Goal: Task Accomplishment & Management: Use online tool/utility

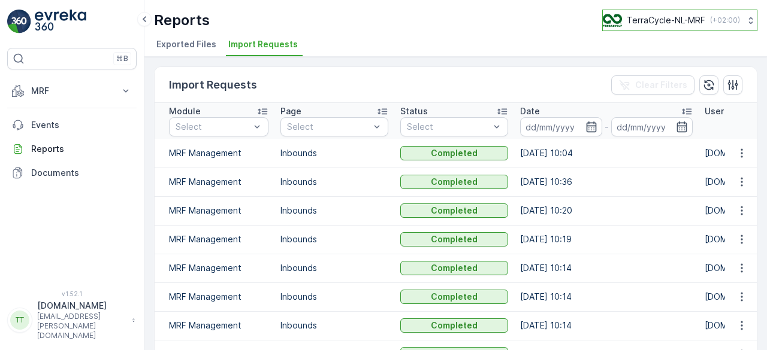
click at [636, 17] on p "TerraCycle-NL-MRF" at bounding box center [666, 20] width 78 height 12
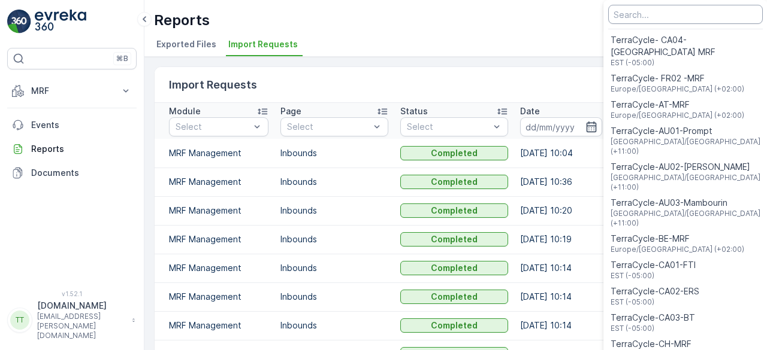
click at [640, 19] on input "Menu" at bounding box center [685, 14] width 155 height 19
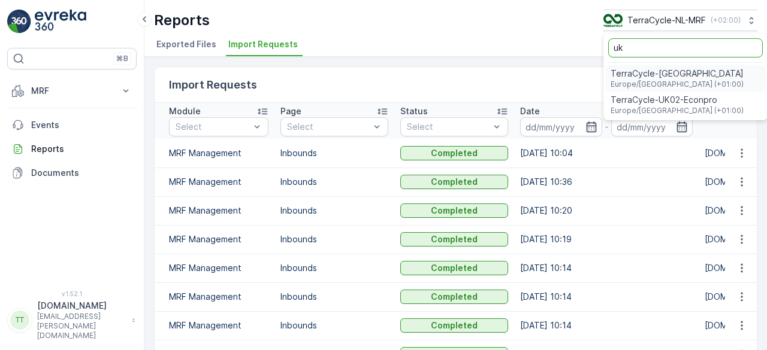
type input "uk"
click at [652, 104] on span "TerraCycle-UK02-Econpro" at bounding box center [676, 100] width 133 height 12
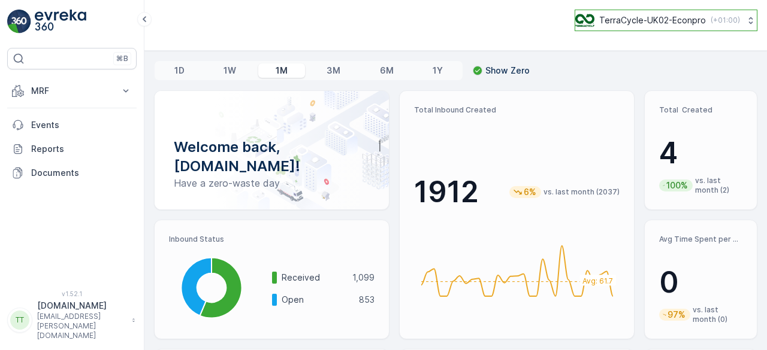
click at [625, 16] on p "TerraCycle-UK02-Econpro" at bounding box center [652, 20] width 107 height 12
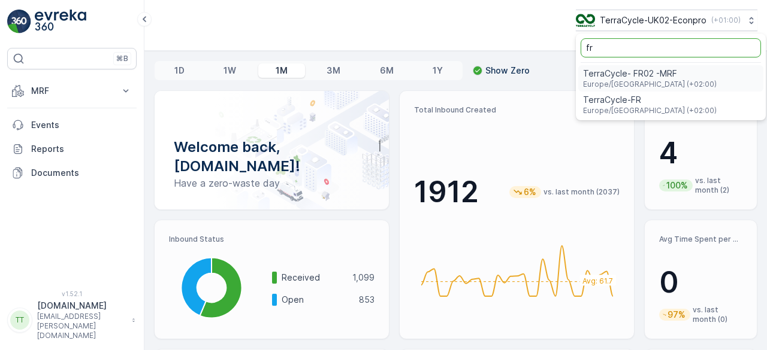
type input "fr"
click at [618, 108] on span "Europe/[GEOGRAPHIC_DATA] (+02:00)" at bounding box center [650, 111] width 134 height 10
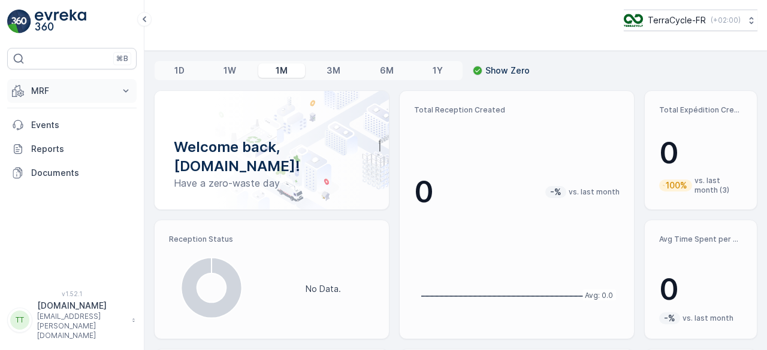
click at [52, 85] on p "MRF" at bounding box center [71, 91] width 81 height 12
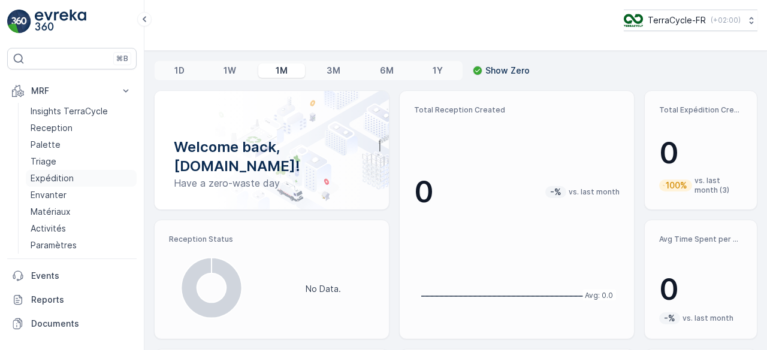
click at [66, 174] on p "Expédition" at bounding box center [52, 179] width 43 height 12
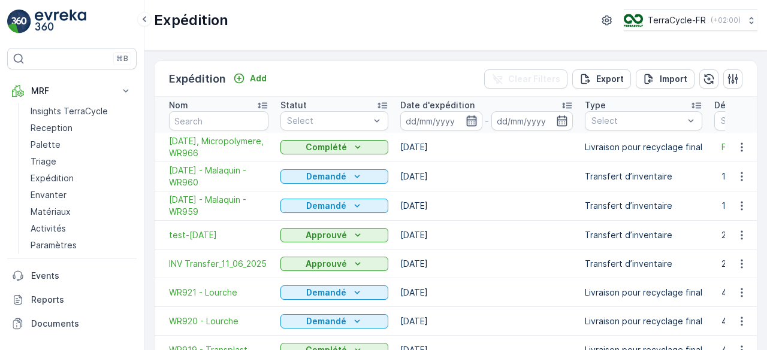
click at [471, 122] on icon "button" at bounding box center [471, 121] width 12 height 12
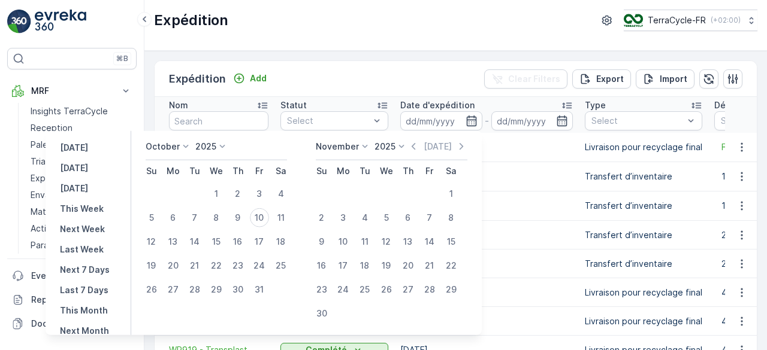
click at [177, 143] on p "October" at bounding box center [163, 147] width 34 height 12
click at [183, 234] on span "September" at bounding box center [176, 238] width 46 height 12
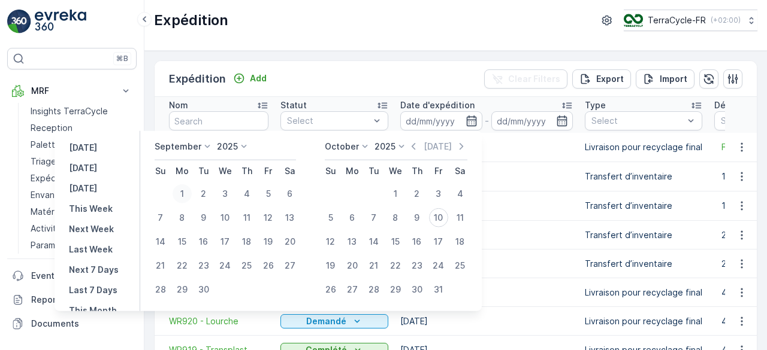
click at [184, 192] on div "1" at bounding box center [182, 194] width 19 height 19
type input "01.09.2025"
click at [205, 288] on div "30" at bounding box center [203, 289] width 19 height 19
type input "30.09.2025"
click at [186, 195] on div "1" at bounding box center [182, 194] width 19 height 19
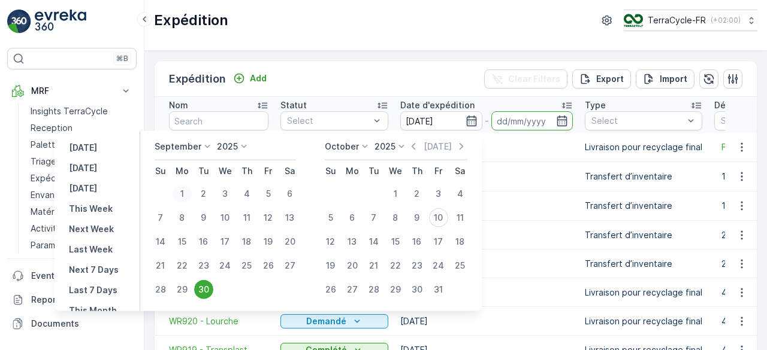
type input "[DATE]"
click at [208, 293] on div "30" at bounding box center [203, 289] width 19 height 19
type input "[DATE]"
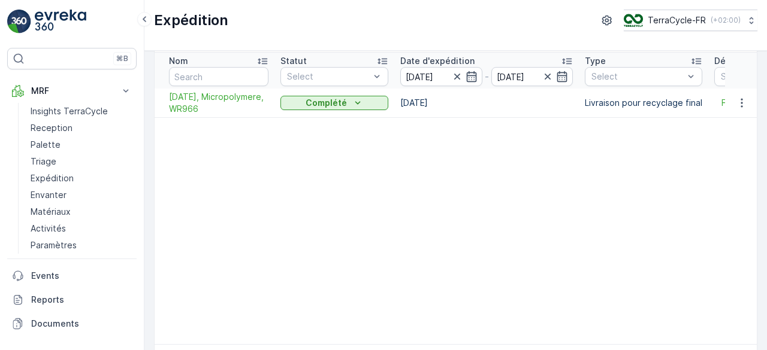
scroll to position [27, 0]
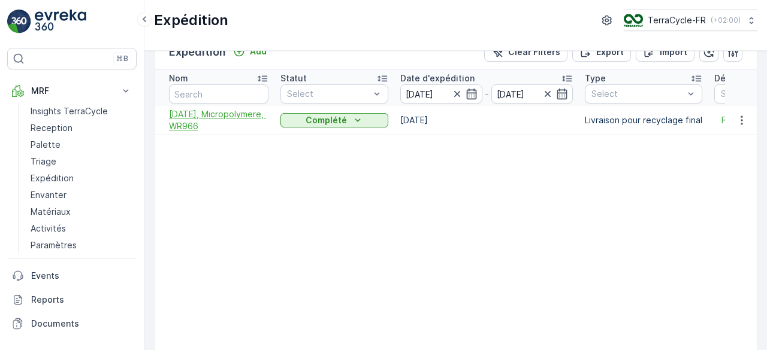
click at [203, 123] on span "09.09.2025, Micropolymere, WR966" at bounding box center [218, 120] width 99 height 24
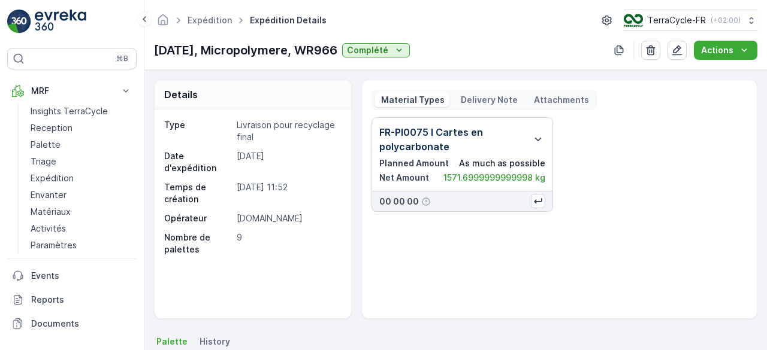
drag, startPoint x: 152, startPoint y: 52, endPoint x: 362, endPoint y: 56, distance: 210.3
click at [362, 56] on div "Expédition Expédition Details TerraCycle-FR ( +02:00 ) 09.09.2025, Micropolymer…" at bounding box center [455, 35] width 622 height 70
copy p "09.09.2025, Micropolymere, WR966"
click at [537, 137] on icon "button" at bounding box center [538, 139] width 14 height 14
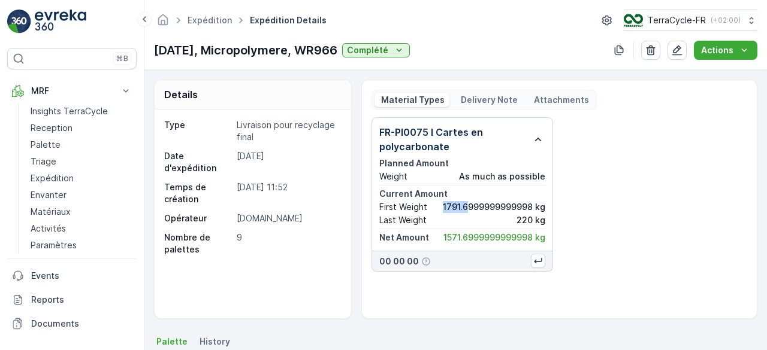
drag, startPoint x: 439, startPoint y: 207, endPoint x: 469, endPoint y: 205, distance: 30.0
click at [469, 205] on div "First Weight 1791.6999999999998 kg" at bounding box center [462, 207] width 166 height 12
copy p "1791.6"
click at [482, 99] on p "Delivery Note" at bounding box center [488, 100] width 59 height 12
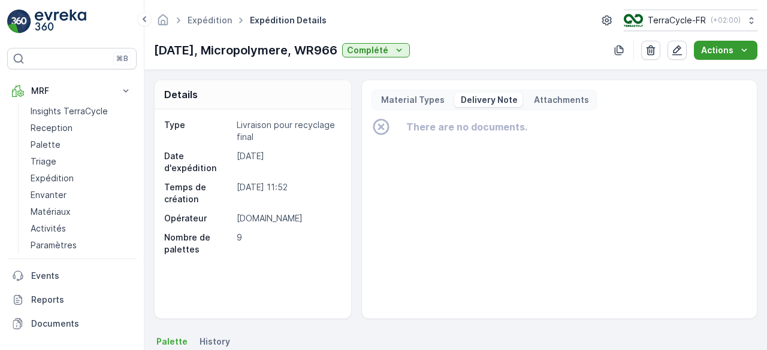
click at [714, 43] on button "Actions" at bounding box center [726, 50] width 64 height 19
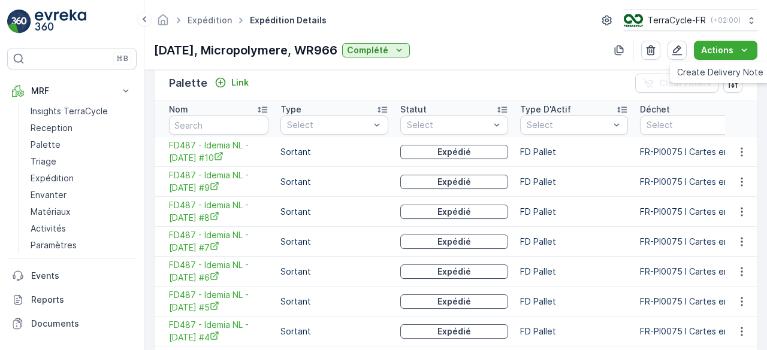
scroll to position [300, 0]
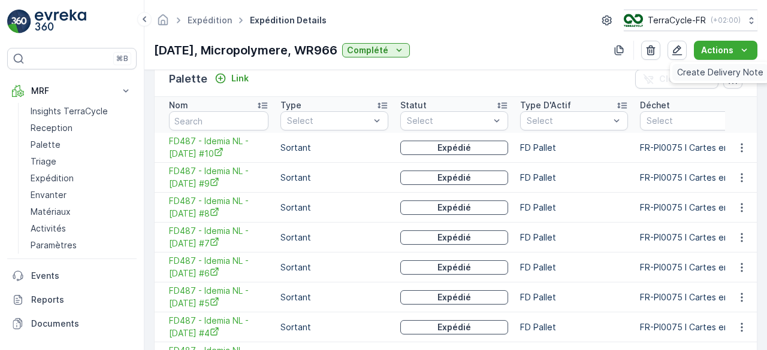
click at [705, 68] on span "Create Delivery Note" at bounding box center [720, 72] width 86 height 12
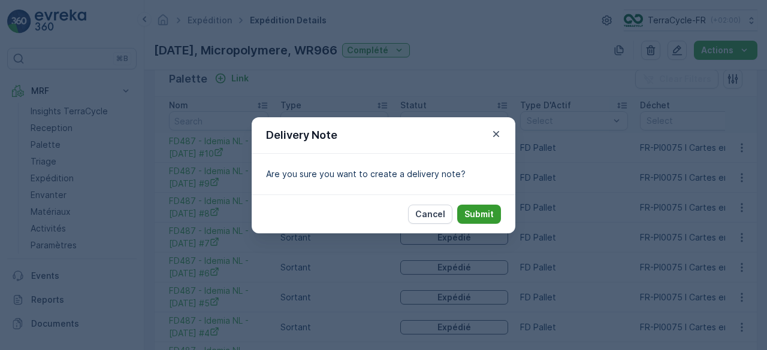
click at [478, 213] on p "Submit" at bounding box center [478, 214] width 29 height 12
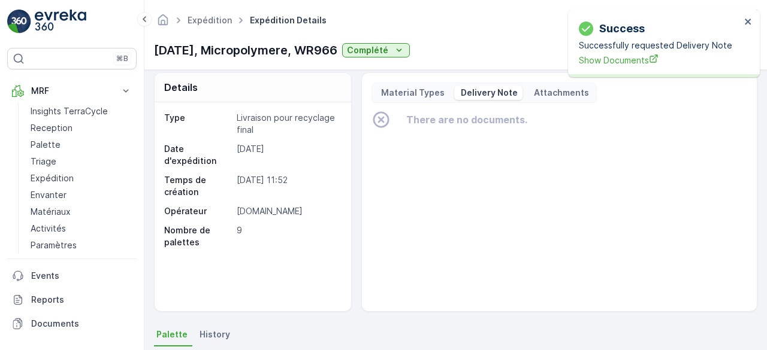
scroll to position [0, 0]
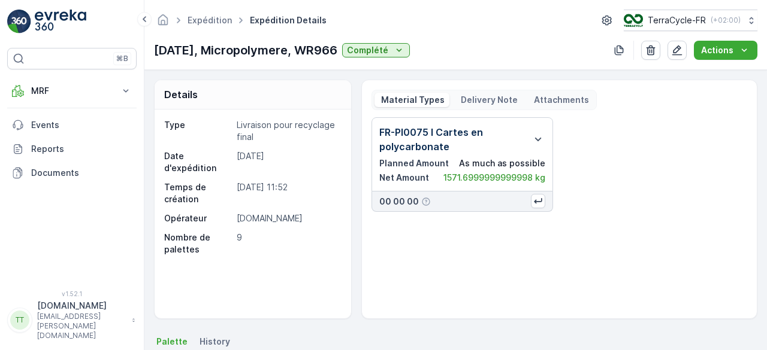
click at [486, 94] on p "Delivery Note" at bounding box center [488, 100] width 59 height 12
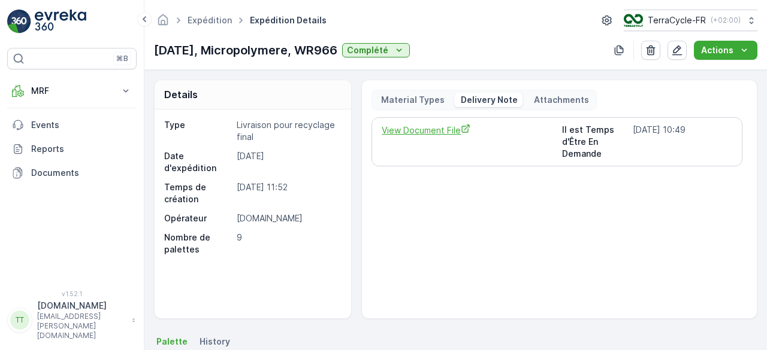
click at [443, 127] on span "View Document File" at bounding box center [467, 130] width 170 height 13
click at [673, 16] on p "TerraCycle-FR" at bounding box center [676, 20] width 58 height 12
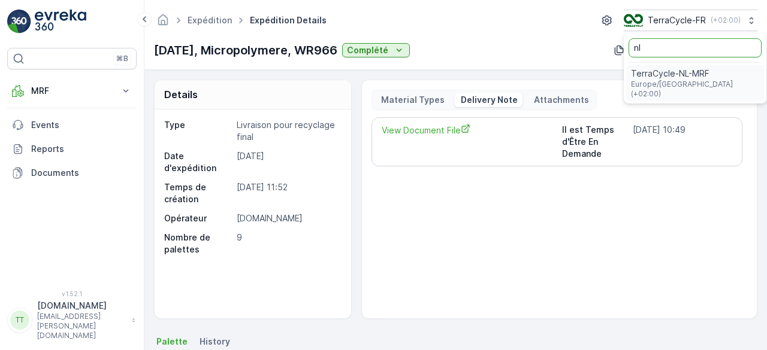
type input "nl"
click at [669, 86] on span "Europe/[GEOGRAPHIC_DATA] (+02:00)" at bounding box center [695, 89] width 128 height 19
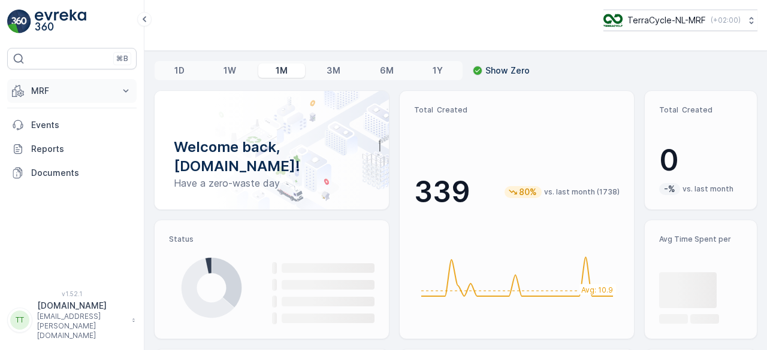
click at [39, 90] on p "MRF" at bounding box center [71, 91] width 81 height 12
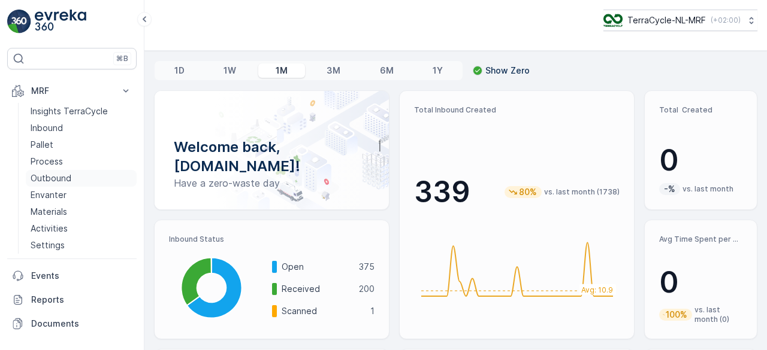
click at [55, 178] on p "Outbound" at bounding box center [51, 179] width 41 height 12
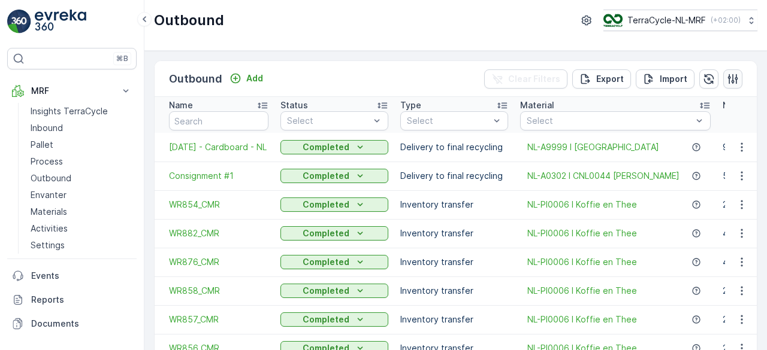
click at [731, 74] on icon "button" at bounding box center [733, 79] width 12 height 12
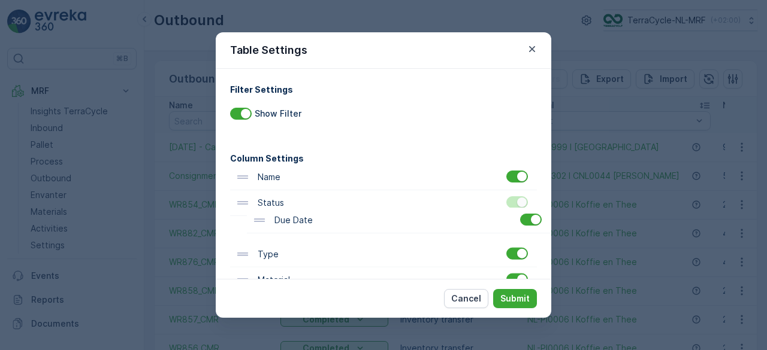
drag, startPoint x: 276, startPoint y: 268, endPoint x: 292, endPoint y: 223, distance: 48.0
click at [292, 223] on div "Name Status Type Material Net Weight Total Weight Tare Weight Operator Due Date…" at bounding box center [383, 319] width 307 height 309
click at [521, 297] on p "Submit" at bounding box center [514, 299] width 29 height 12
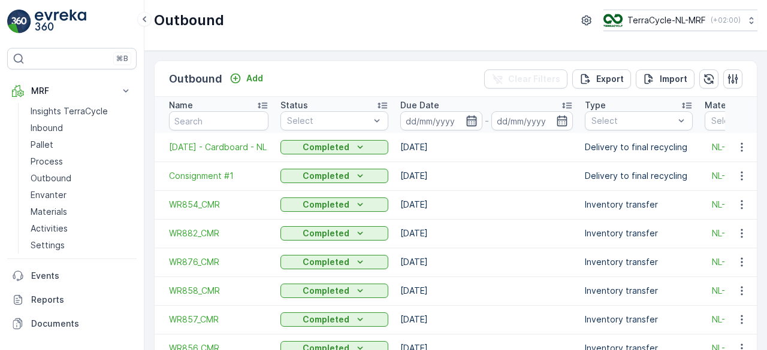
click at [468, 117] on icon "button" at bounding box center [471, 121] width 12 height 12
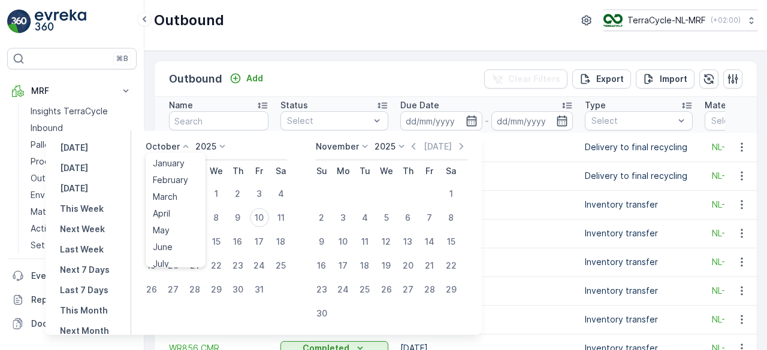
click at [175, 143] on p "October" at bounding box center [163, 147] width 34 height 12
click at [180, 235] on span "September" at bounding box center [176, 238] width 46 height 12
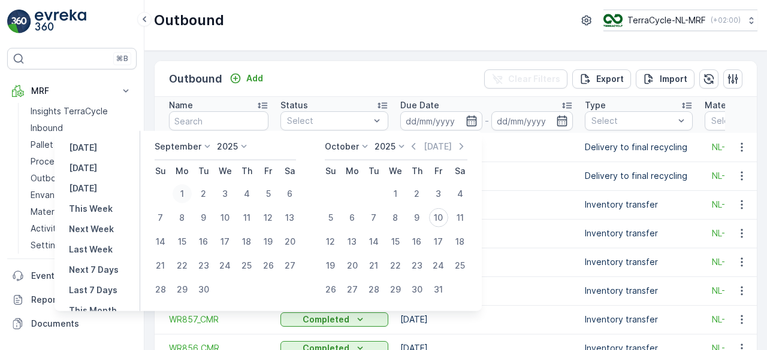
click at [186, 193] on div "1" at bounding box center [182, 194] width 19 height 19
type input "[DATE]"
click at [207, 292] on div "30" at bounding box center [203, 289] width 19 height 19
type input "[DATE]"
click at [184, 195] on div "1" at bounding box center [182, 194] width 19 height 19
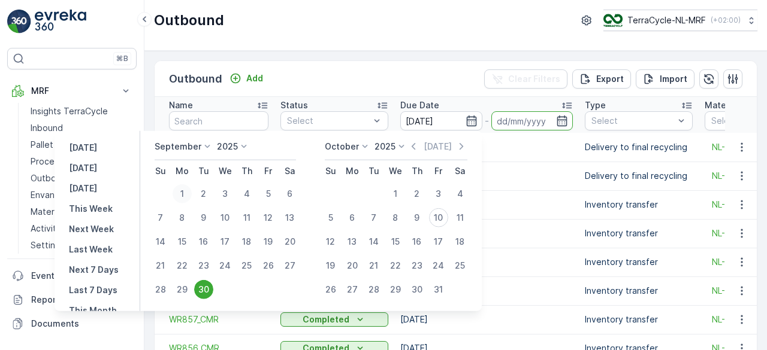
type input "[DATE]"
click at [205, 291] on div "30" at bounding box center [203, 289] width 19 height 19
type input "[DATE]"
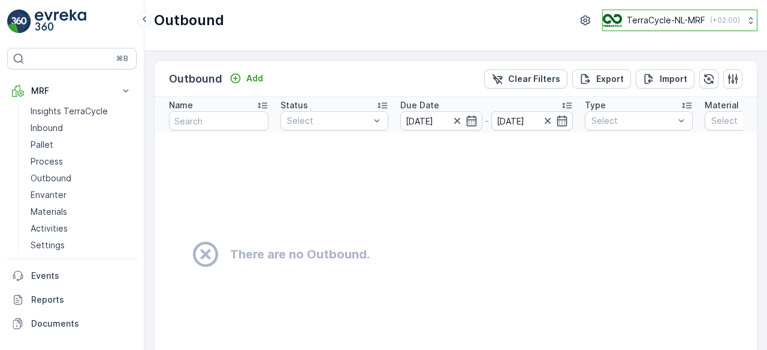
click at [657, 21] on p "TerraCycle-NL-MRF" at bounding box center [666, 20] width 78 height 12
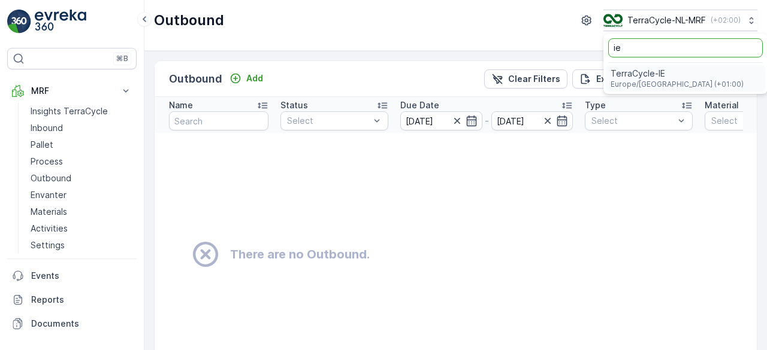
type input "ie"
click at [639, 77] on span "TerraCycle-IE" at bounding box center [676, 74] width 133 height 12
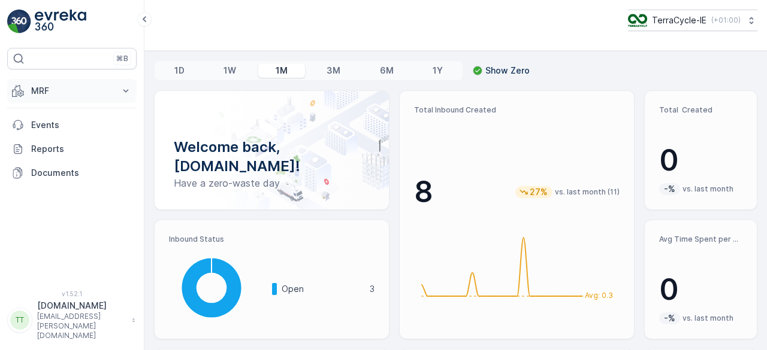
click at [44, 90] on p "MRF" at bounding box center [71, 91] width 81 height 12
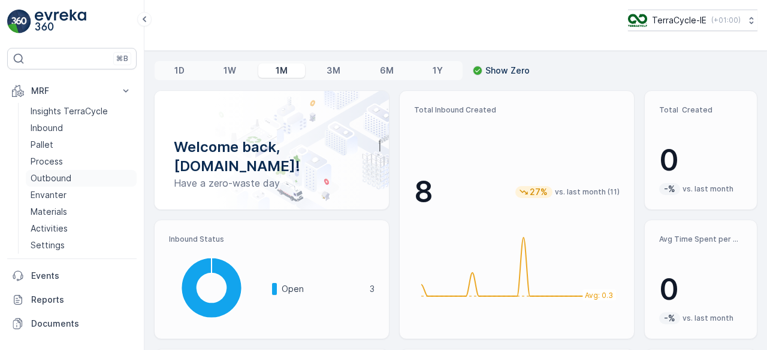
click at [64, 174] on p "Outbound" at bounding box center [51, 179] width 41 height 12
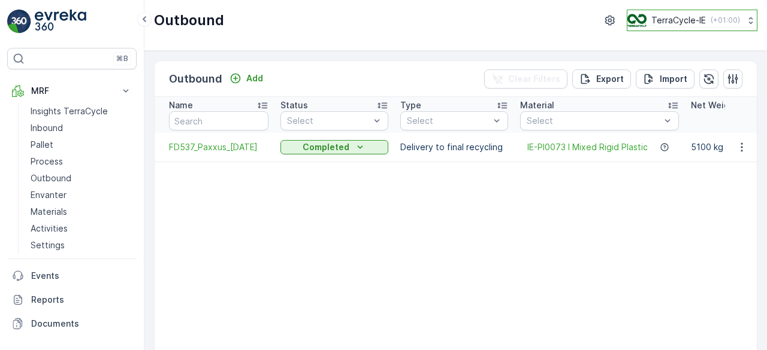
click at [673, 25] on p "TerraCycle-IE" at bounding box center [678, 20] width 55 height 12
type input "es"
click at [675, 72] on span "TerraCycle-ES-MRF" at bounding box center [697, 74] width 124 height 12
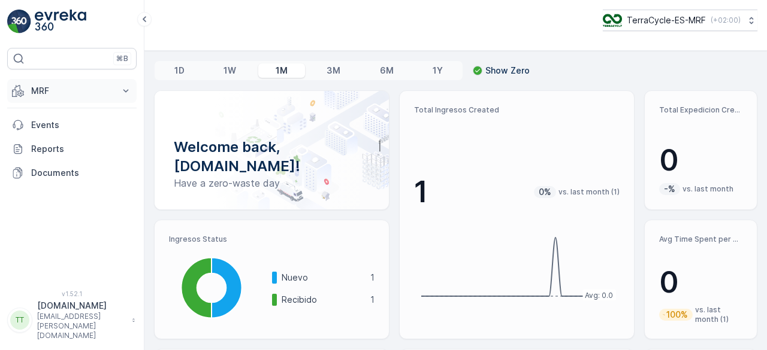
click at [49, 85] on p "MRF" at bounding box center [71, 91] width 81 height 12
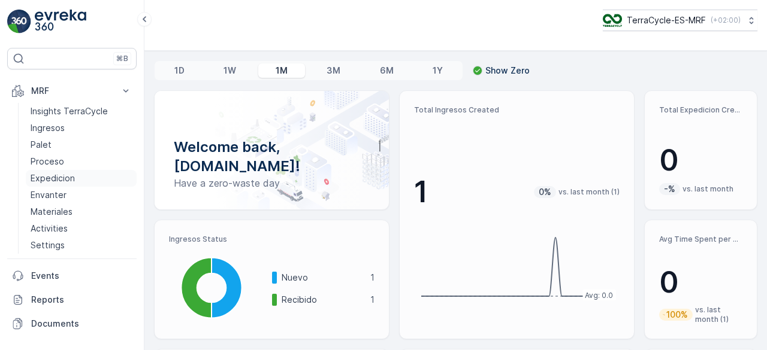
click at [64, 179] on p "Expedicion" at bounding box center [53, 179] width 44 height 12
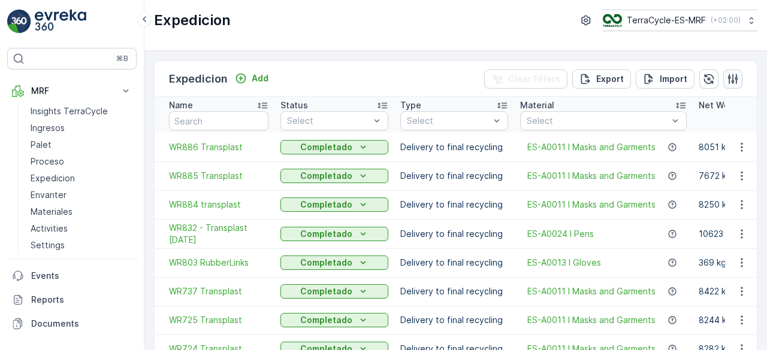
click at [728, 80] on icon "button" at bounding box center [733, 79] width 12 height 12
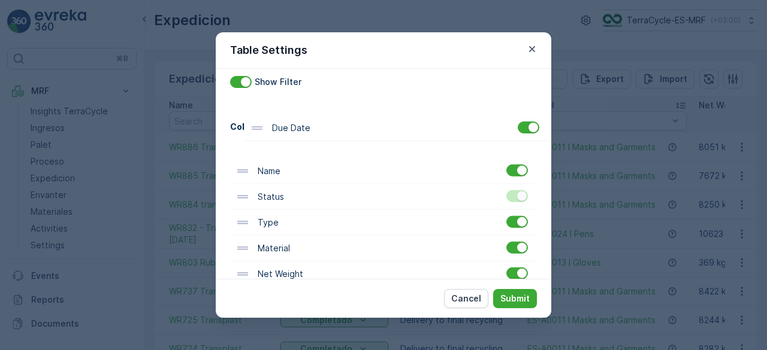
scroll to position [30, 0]
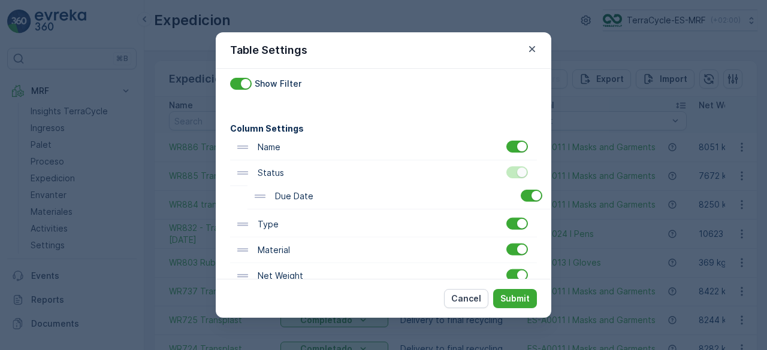
drag, startPoint x: 279, startPoint y: 207, endPoint x: 296, endPoint y: 197, distance: 19.8
click at [296, 197] on div "Name Status Type Material Net Weight Total Weight Tare Weight Operator Due Date…" at bounding box center [383, 289] width 307 height 309
click at [514, 298] on p "Submit" at bounding box center [514, 299] width 29 height 12
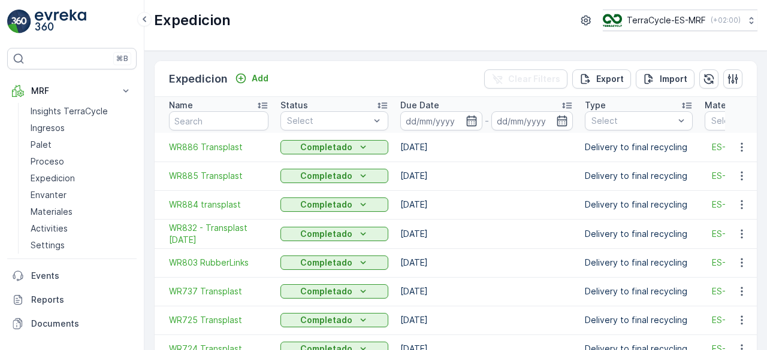
click at [570, 103] on icon at bounding box center [567, 106] width 10 height 6
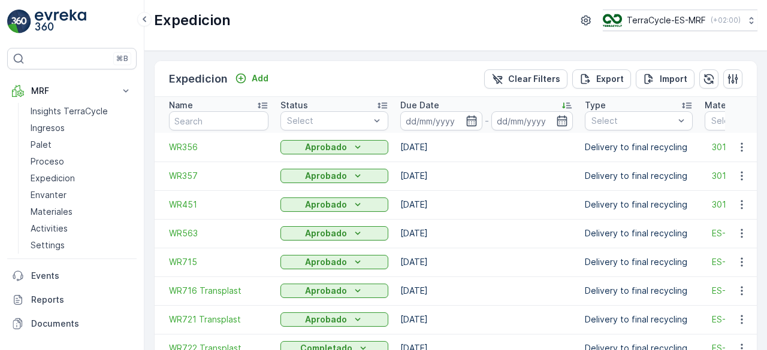
click at [570, 102] on icon at bounding box center [567, 105] width 12 height 12
